Goal: Information Seeking & Learning: Learn about a topic

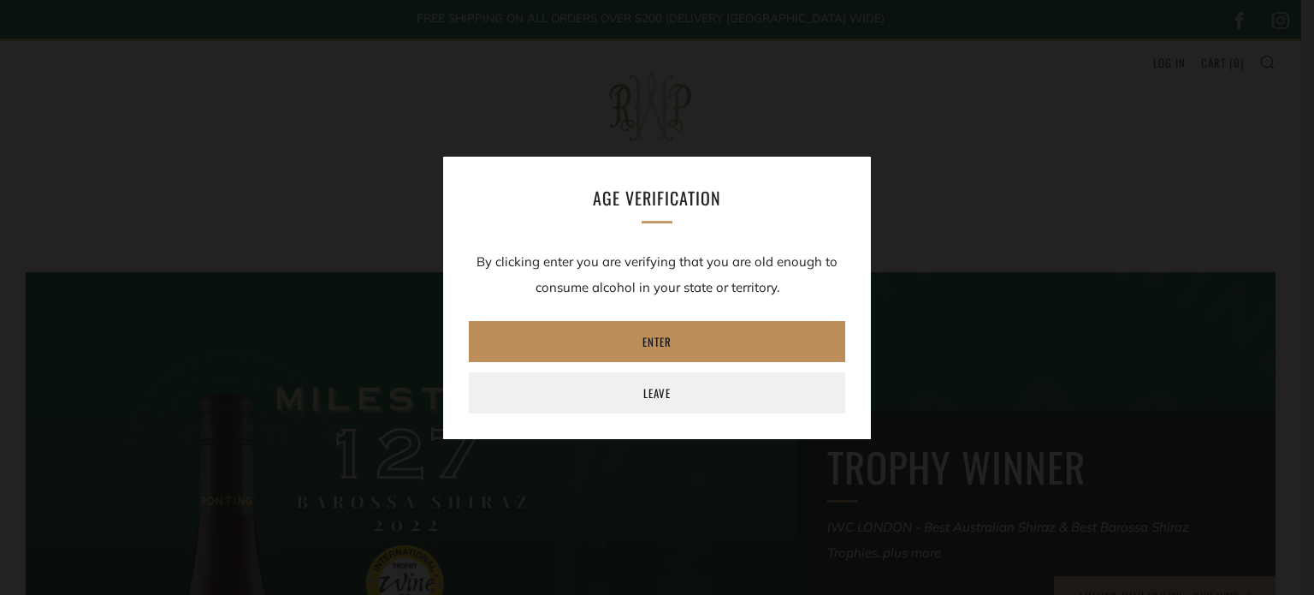
click at [651, 348] on link "Enter" at bounding box center [657, 341] width 376 height 41
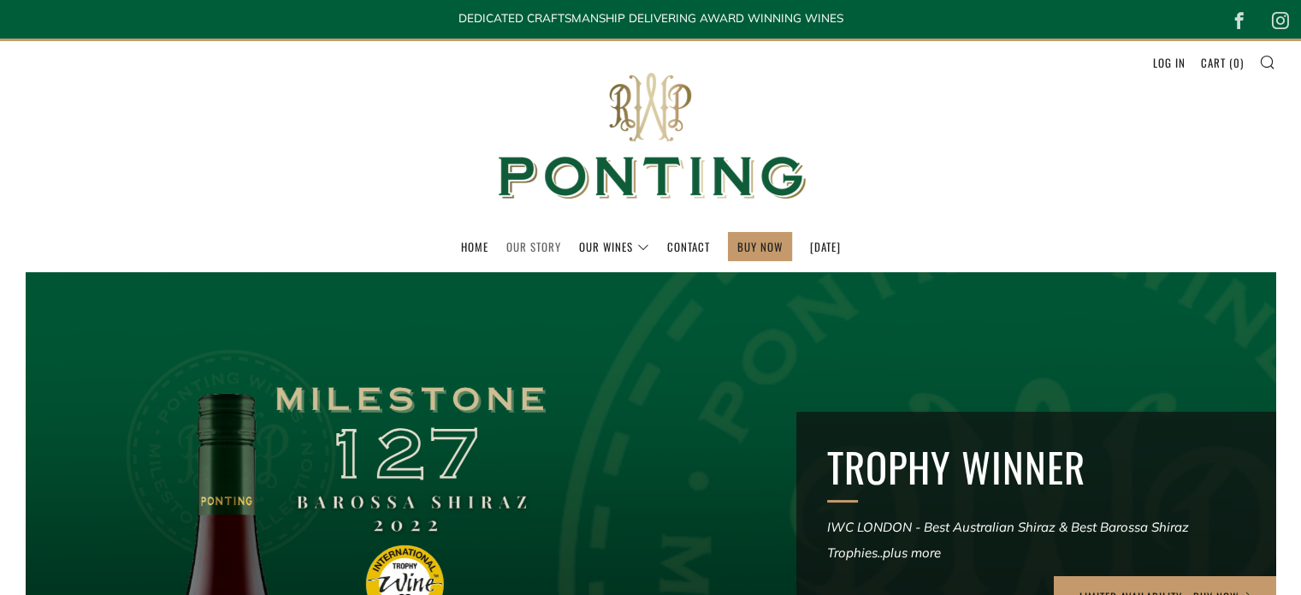
click at [507, 240] on link "Our Story" at bounding box center [534, 246] width 55 height 27
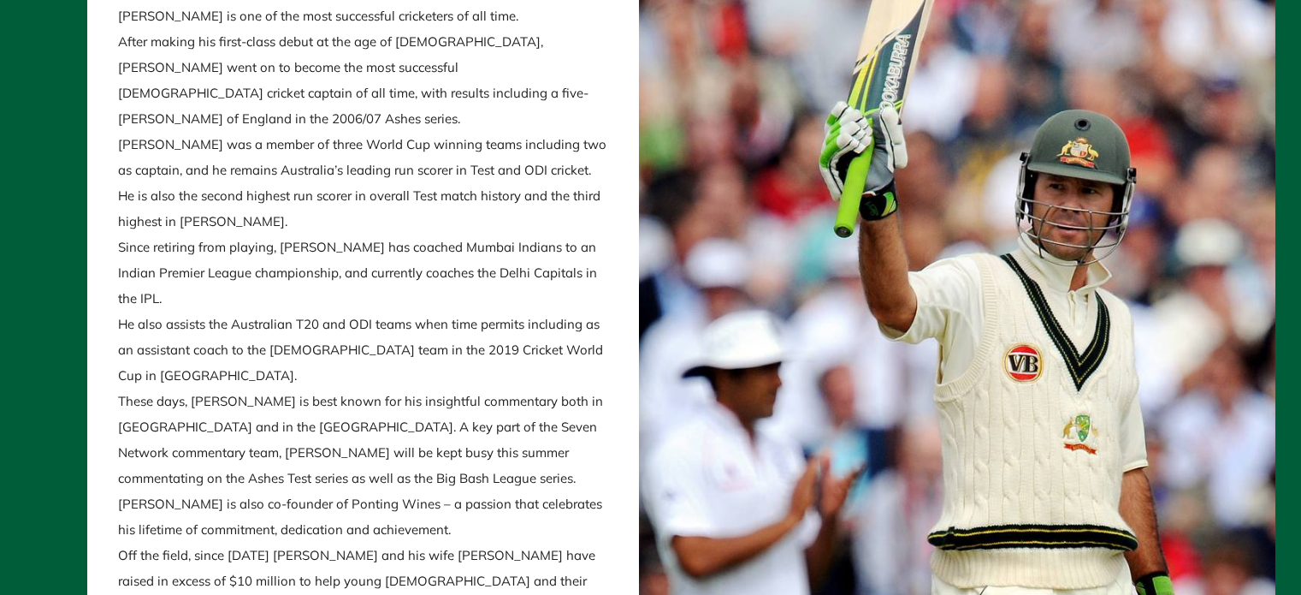
scroll to position [1027, 0]
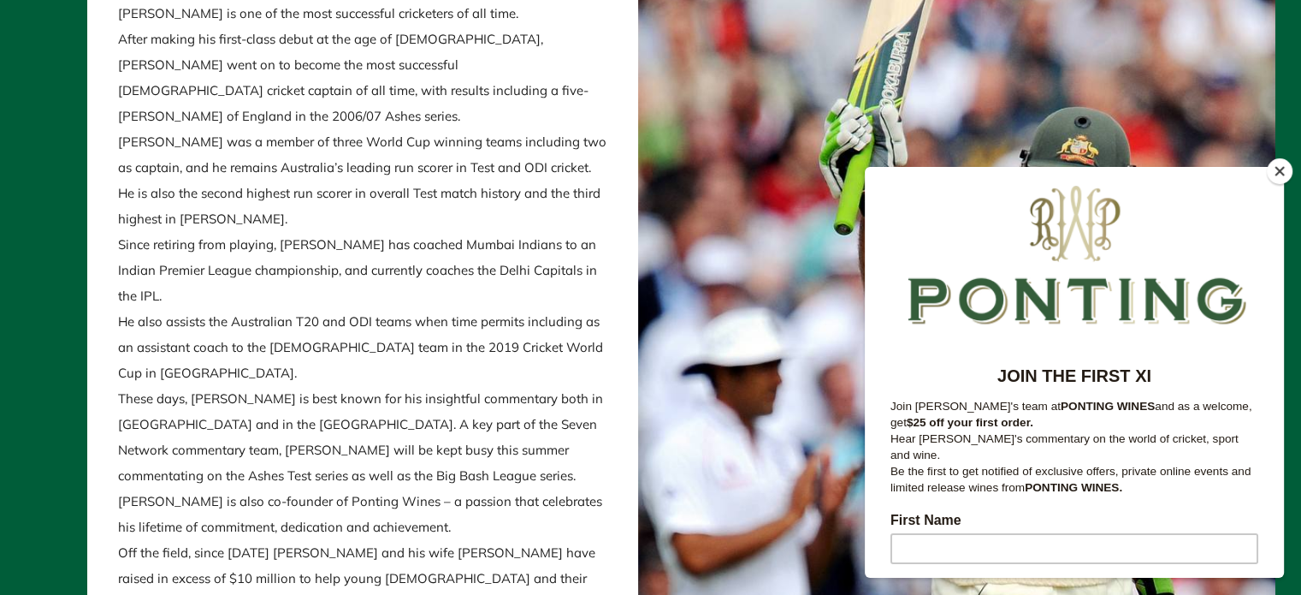
click at [1277, 171] on button "Close" at bounding box center [1280, 171] width 26 height 26
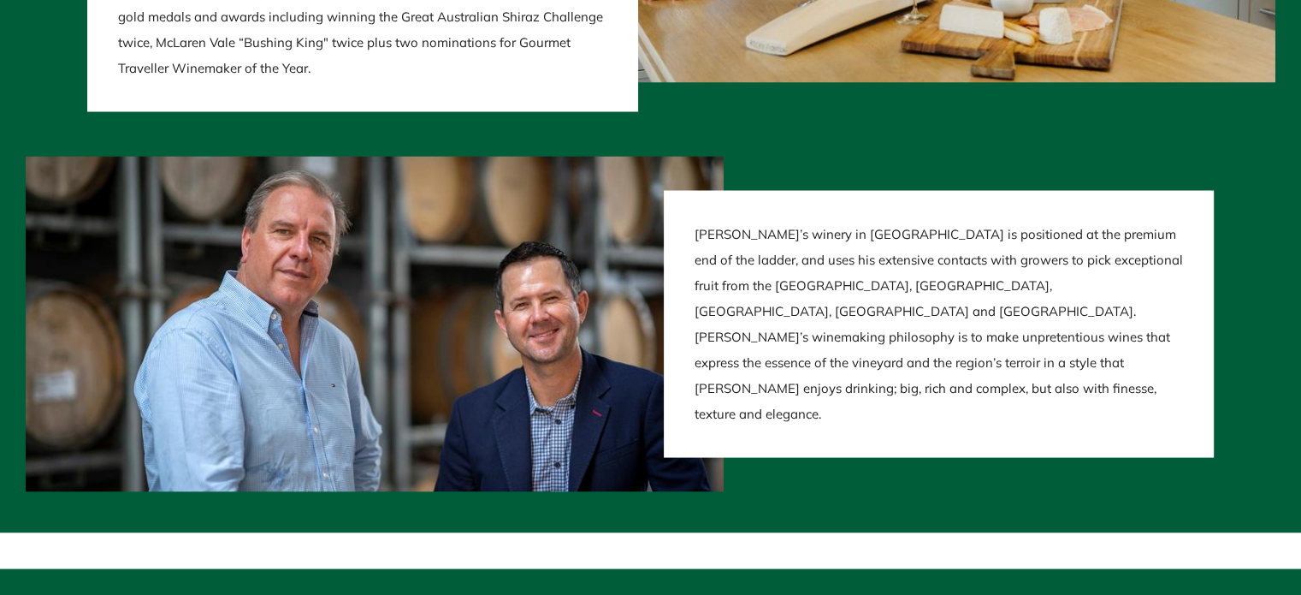
scroll to position [2707, 0]
